Goal: Navigation & Orientation: Find specific page/section

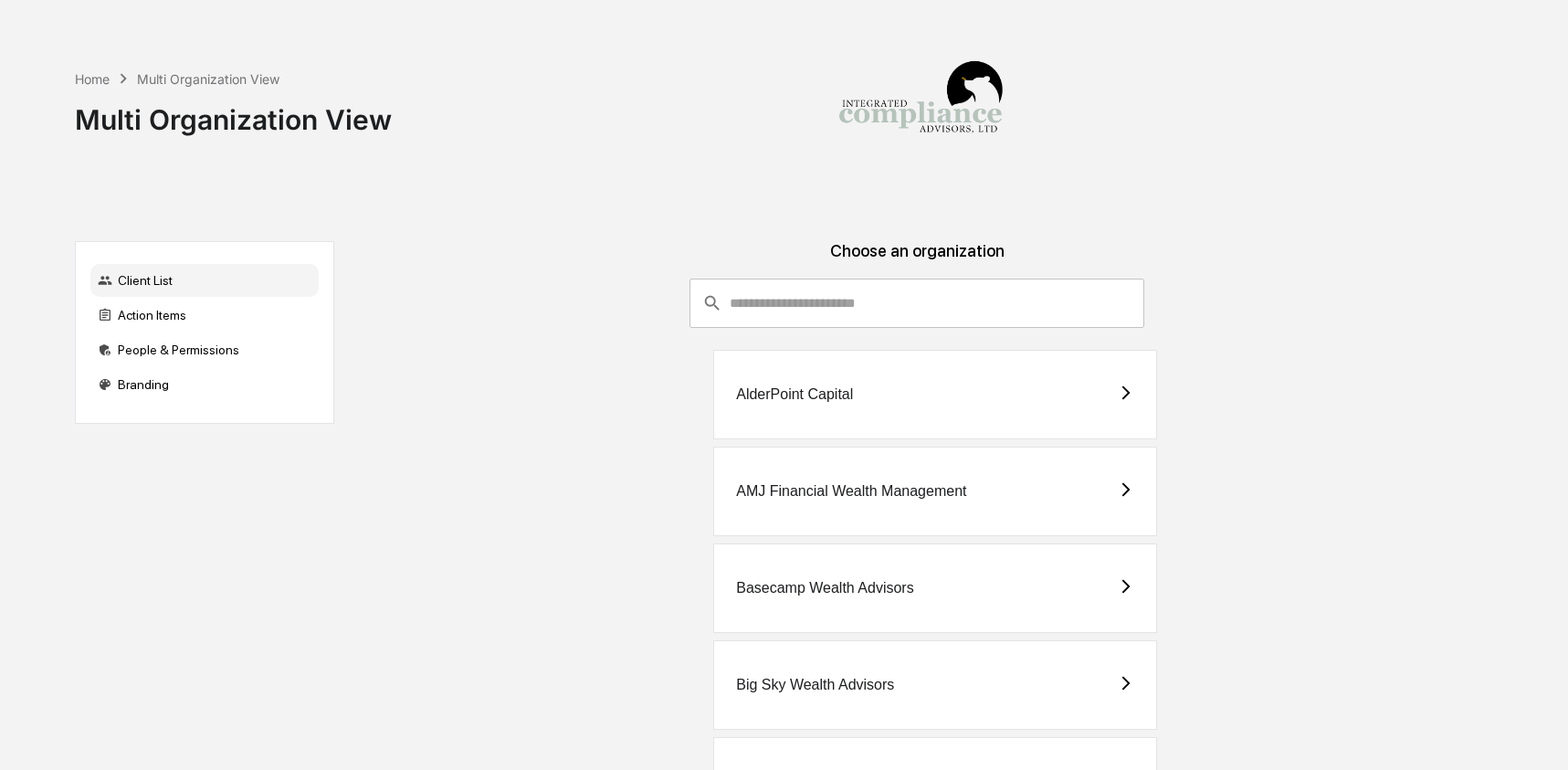
click at [841, 279] on input "consultant-dashboard__filter-organizations-search-bar" at bounding box center [937, 304] width 414 height 50
click at [798, 326] on input "consultant-dashboard__filter-organizations-search-bar" at bounding box center [937, 304] width 414 height 50
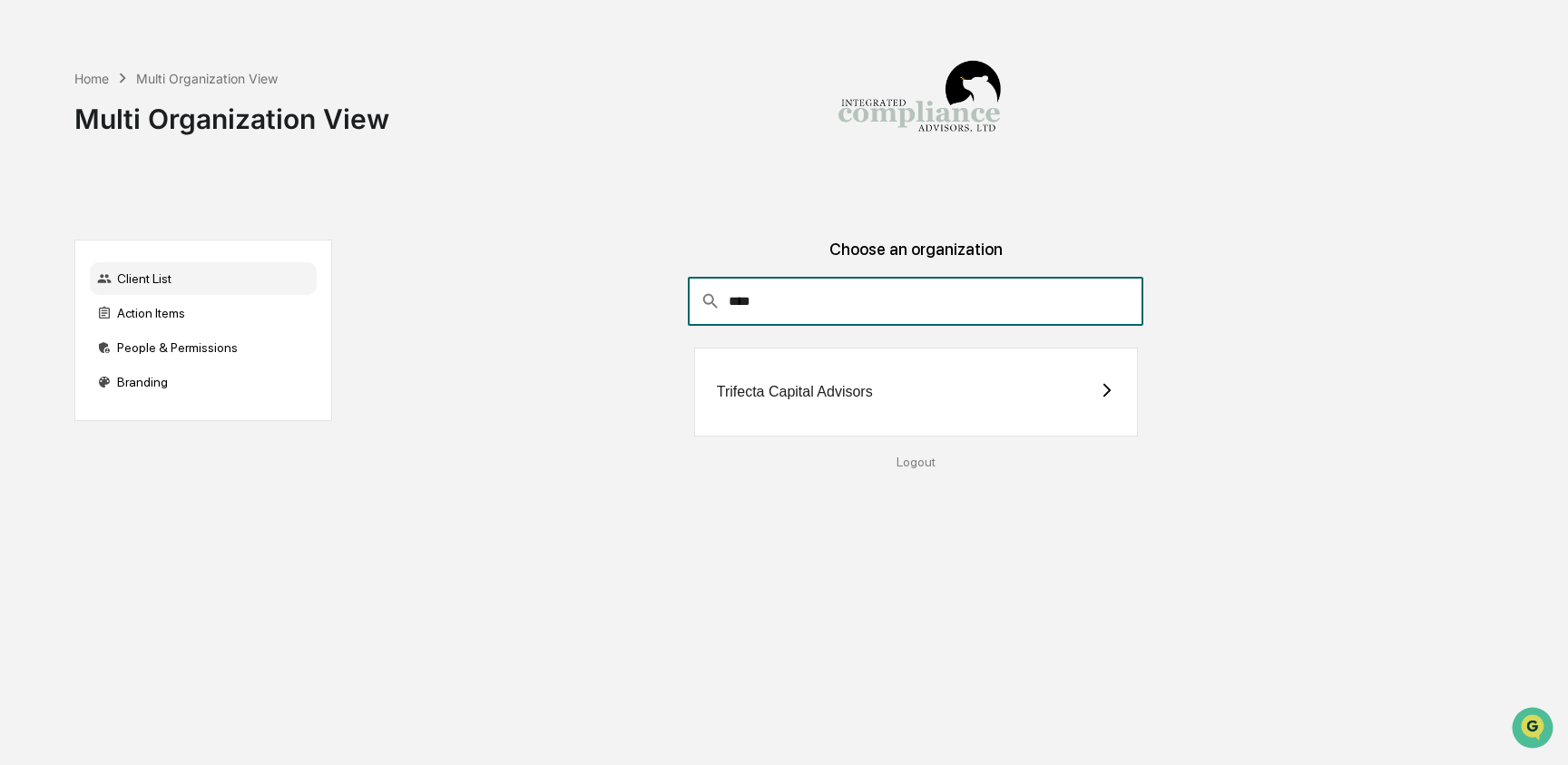
type input "****"
click at [802, 395] on div "Trifecta Capital Advisors" at bounding box center [795, 392] width 157 height 16
